Goal: Information Seeking & Learning: Learn about a topic

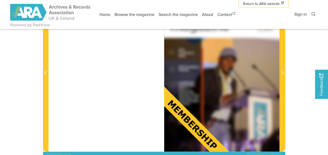
scroll to position [123, 0]
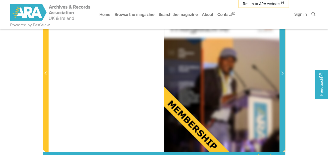
click at [284, 74] on span "Next Page" at bounding box center [282, 73] width 5 height 6
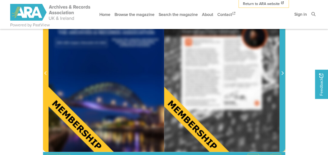
click at [284, 74] on span "Next Page" at bounding box center [282, 73] width 5 height 6
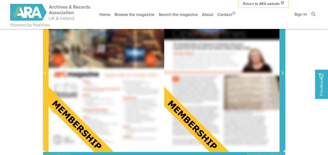
click at [284, 74] on span "Next Page" at bounding box center [282, 73] width 5 height 6
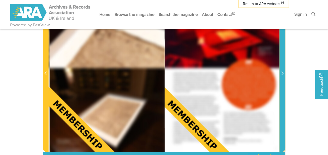
click at [284, 74] on span "Next Page" at bounding box center [282, 73] width 5 height 6
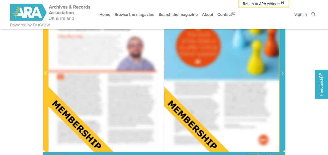
click at [284, 74] on span "Next Page" at bounding box center [282, 73] width 5 height 6
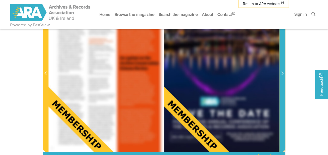
click at [284, 74] on span "Next Page" at bounding box center [282, 73] width 5 height 6
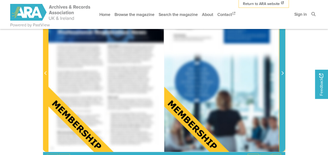
click at [284, 74] on span "Next Page" at bounding box center [282, 73] width 5 height 6
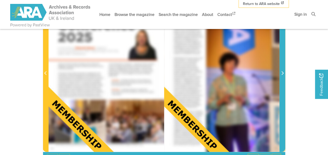
click at [284, 74] on span "Next Page" at bounding box center [282, 73] width 5 height 6
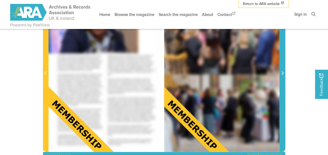
click at [284, 74] on span "Next Page" at bounding box center [282, 73] width 5 height 6
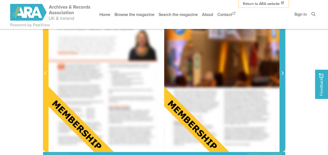
click at [284, 74] on span "Next Page" at bounding box center [282, 73] width 5 height 6
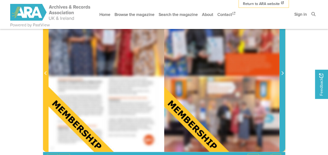
click at [284, 74] on span "Next Page" at bounding box center [282, 73] width 5 height 6
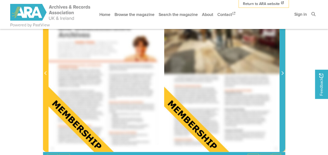
click at [284, 74] on span "Next Page" at bounding box center [282, 73] width 5 height 6
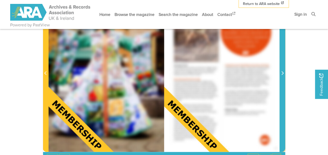
click at [284, 74] on span "Next Page" at bounding box center [282, 73] width 5 height 6
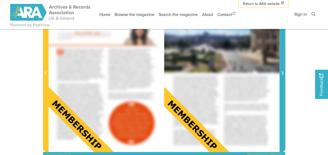
click at [284, 74] on span "Next Page" at bounding box center [282, 73] width 5 height 6
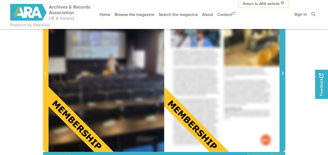
click at [284, 74] on span "Next Page" at bounding box center [282, 73] width 5 height 6
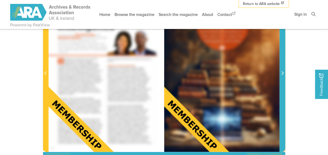
click at [284, 74] on span "Next Page" at bounding box center [282, 73] width 5 height 6
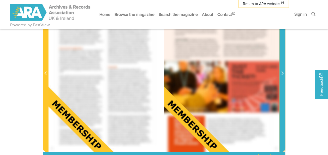
click at [284, 74] on span "Next Page" at bounding box center [282, 73] width 5 height 6
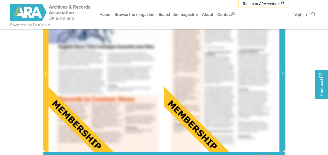
click at [284, 74] on span "Next Page" at bounding box center [282, 73] width 5 height 6
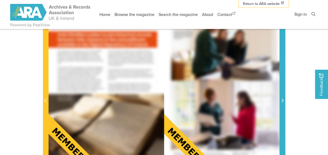
scroll to position [95, 0]
click at [284, 74] on span "Next Page" at bounding box center [282, 97] width 5 height 163
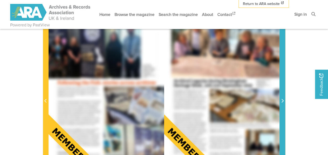
click at [284, 74] on span "Next Page" at bounding box center [282, 97] width 5 height 163
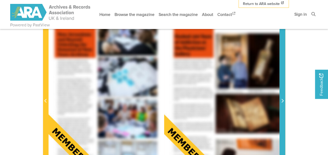
click at [284, 74] on span "Next Page" at bounding box center [282, 97] width 5 height 163
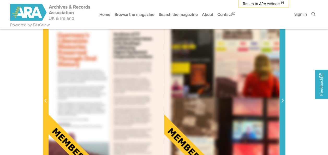
click at [284, 74] on span "Next Page" at bounding box center [282, 97] width 5 height 163
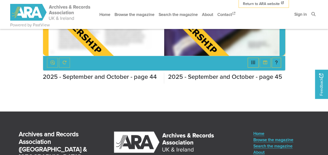
scroll to position [218, 0]
